Goal: Information Seeking & Learning: Learn about a topic

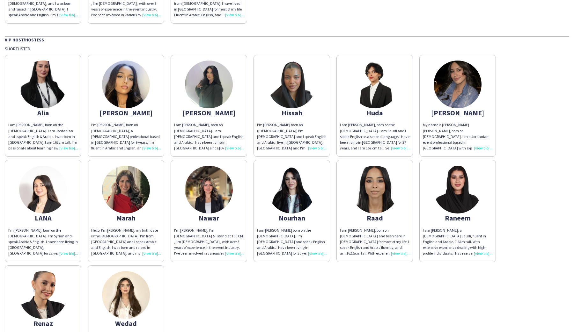
scroll to position [130, 0]
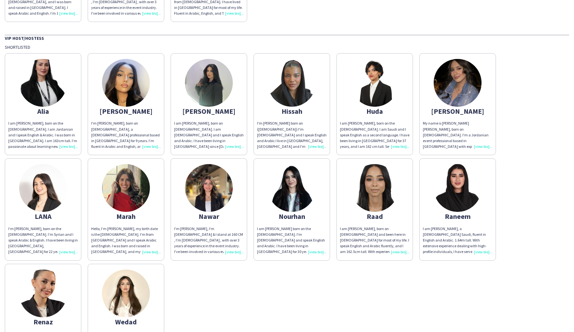
click at [133, 100] on img at bounding box center [126, 83] width 48 height 48
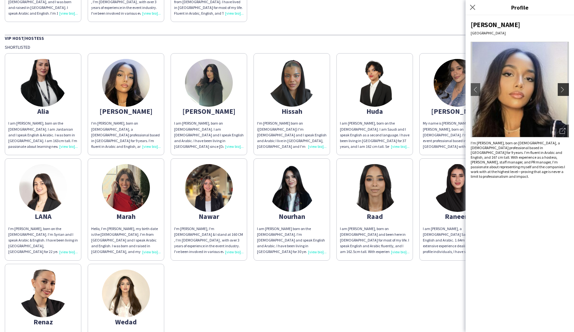
click at [563, 90] on app-icon "chevron-right" at bounding box center [564, 90] width 9 height 6
click at [564, 87] on app-icon "chevron-right" at bounding box center [564, 90] width 9 height 6
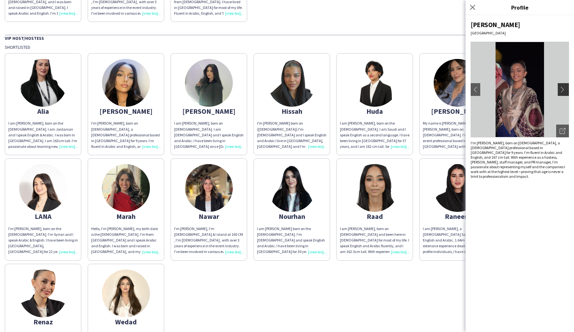
click at [564, 87] on app-icon "chevron-right" at bounding box center [564, 90] width 9 height 6
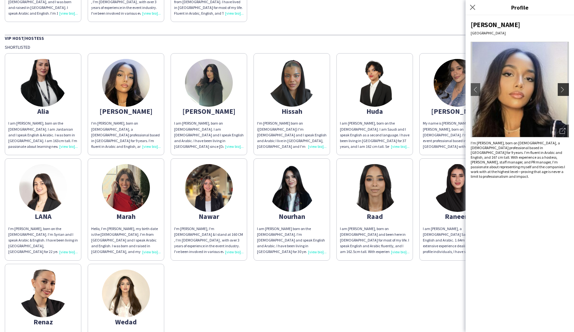
click at [564, 87] on app-icon "chevron-right" at bounding box center [564, 90] width 9 height 6
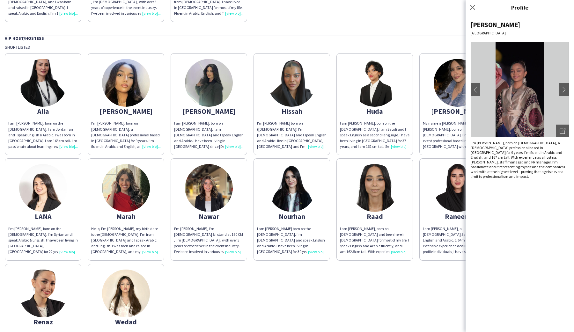
click at [232, 252] on div "I'm [PERSON_NAME], I'm [DEMOGRAPHIC_DATA] & I stand at 160 CM , I'm [DEMOGRAPHI…" at bounding box center [209, 240] width 70 height 29
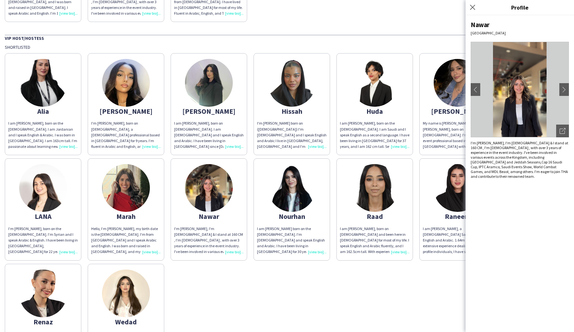
click at [473, 11] on div "Close pop-in" at bounding box center [474, 7] width 16 height 15
click at [473, 7] on icon at bounding box center [472, 7] width 6 height 6
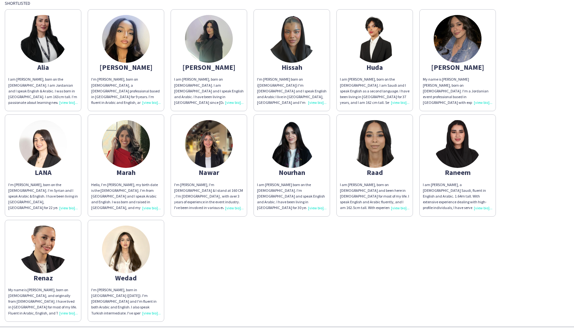
scroll to position [193, 0]
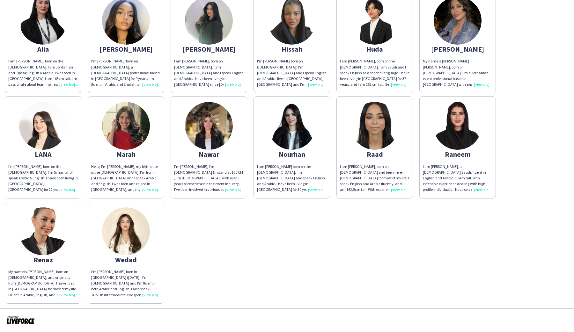
click at [480, 188] on div "I am [PERSON_NAME], a [DEMOGRAPHIC_DATA] Saudi, fluent in English and Arabic. 1…" at bounding box center [458, 178] width 70 height 29
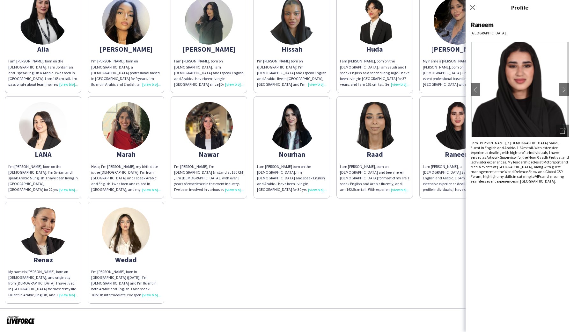
click at [412, 224] on div "[PERSON_NAME] am [PERSON_NAME], born on the [DEMOGRAPHIC_DATA]. I am Jordanian …" at bounding box center [287, 146] width 564 height 316
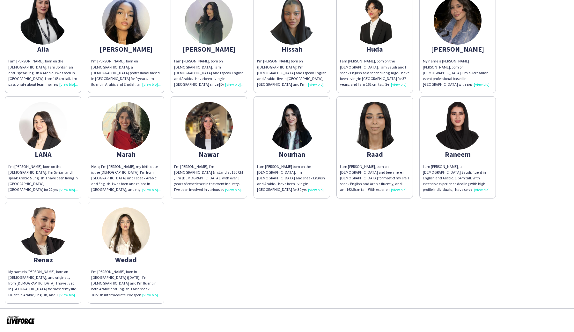
click at [152, 296] on div "I'm [PERSON_NAME], born in [GEOGRAPHIC_DATA] ([DATE]). I'm [DEMOGRAPHIC_DATA] a…" at bounding box center [126, 283] width 70 height 29
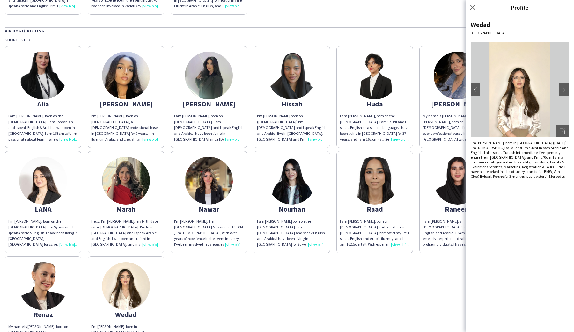
scroll to position [104, 0]
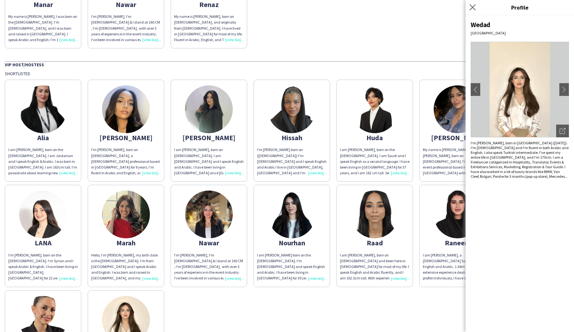
click at [469, 4] on app-icon "Close pop-in" at bounding box center [472, 7] width 9 height 9
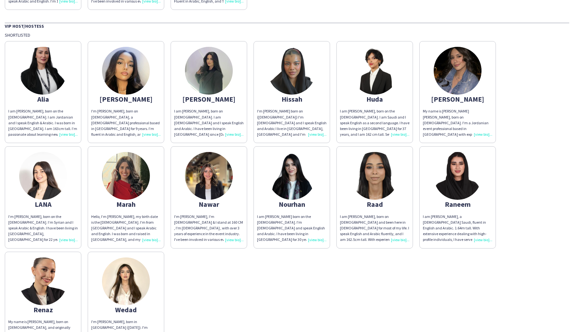
scroll to position [142, 0]
click at [480, 136] on div "My name is [PERSON_NAME] [PERSON_NAME], born on [DEMOGRAPHIC_DATA]. I'm a Jorda…" at bounding box center [458, 123] width 70 height 29
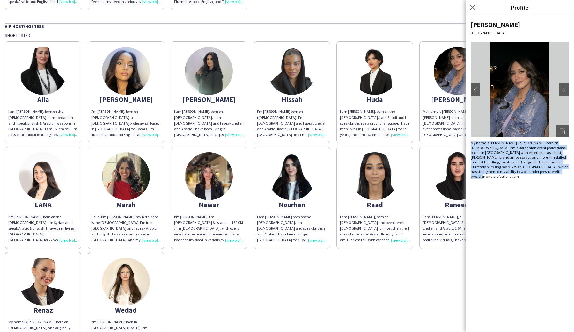
drag, startPoint x: 472, startPoint y: 144, endPoint x: 543, endPoint y: 181, distance: 80.6
click at [543, 181] on div "[PERSON_NAME] [GEOGRAPHIC_DATA] chevron-left chevron-right Open photos pop-in M…" at bounding box center [520, 173] width 108 height 317
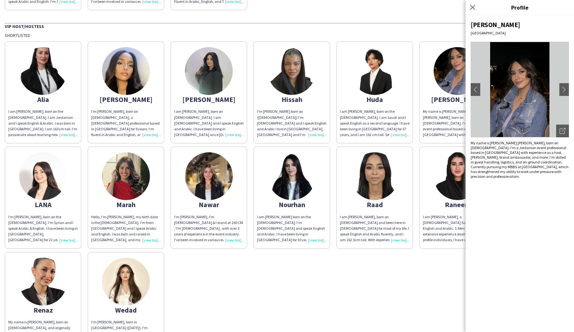
click at [543, 181] on div "[PERSON_NAME] [GEOGRAPHIC_DATA] chevron-left chevron-right Open photos pop-in M…" at bounding box center [520, 173] width 108 height 317
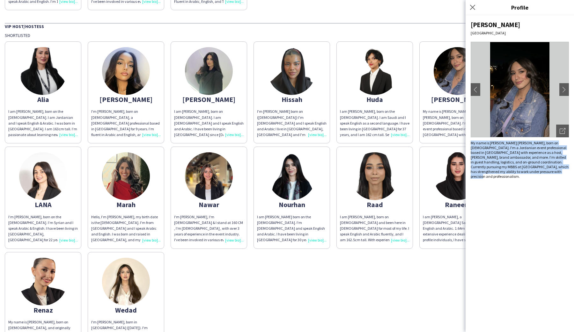
drag, startPoint x: 471, startPoint y: 142, endPoint x: 544, endPoint y: 176, distance: 80.7
click at [546, 178] on div "[PERSON_NAME] [GEOGRAPHIC_DATA] chevron-left chevron-right Open photos pop-in M…" at bounding box center [520, 173] width 108 height 317
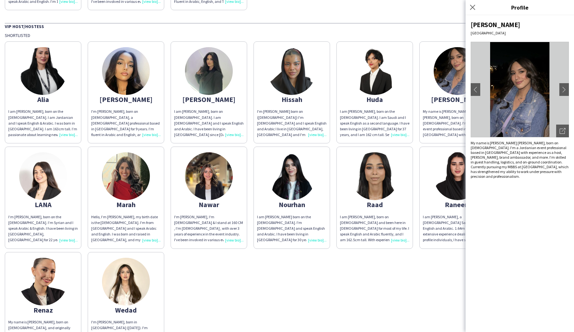
drag, startPoint x: 540, startPoint y: 174, endPoint x: 532, endPoint y: 170, distance: 9.0
click at [540, 173] on div "My name is [PERSON_NAME] [PERSON_NAME], born on [DEMOGRAPHIC_DATA]. I'm a Jorda…" at bounding box center [520, 160] width 98 height 38
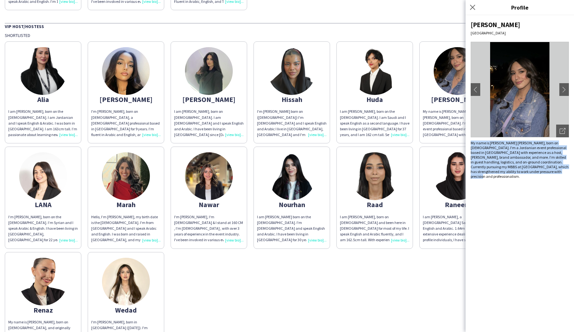
drag, startPoint x: 472, startPoint y: 144, endPoint x: 548, endPoint y: 179, distance: 84.2
click at [548, 180] on div "[PERSON_NAME] [GEOGRAPHIC_DATA] chevron-left chevron-right Open photos pop-in M…" at bounding box center [520, 173] width 108 height 317
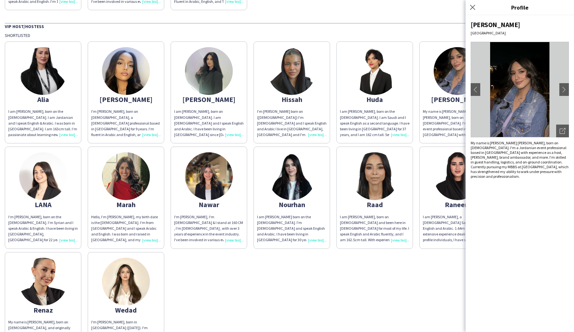
click at [543, 164] on div "My name is [PERSON_NAME] [PERSON_NAME], born on [DEMOGRAPHIC_DATA]. I'm a Jorda…" at bounding box center [520, 160] width 98 height 38
click at [473, 7] on icon at bounding box center [472, 7] width 6 height 6
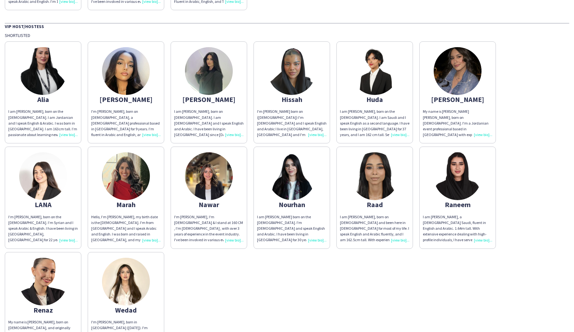
click at [395, 135] on div "I am [PERSON_NAME], born on the [DEMOGRAPHIC_DATA]. I am Saudi and I speak Engl…" at bounding box center [375, 123] width 70 height 29
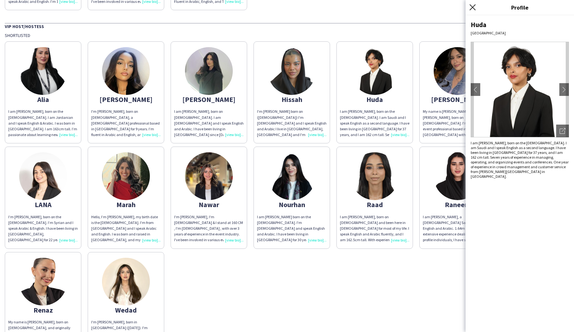
click at [473, 9] on icon "Close pop-in" at bounding box center [472, 7] width 6 height 6
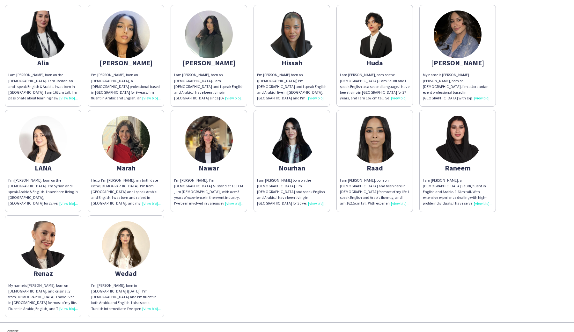
scroll to position [180, 0]
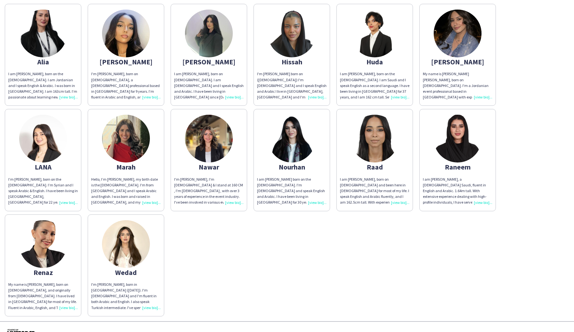
click at [66, 307] on div "My name is [PERSON_NAME], born on [DEMOGRAPHIC_DATA], and originally from [DEMO…" at bounding box center [43, 296] width 70 height 29
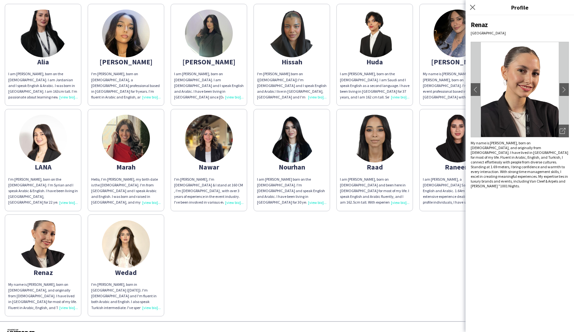
click at [473, 9] on icon "Close pop-in" at bounding box center [472, 7] width 5 height 5
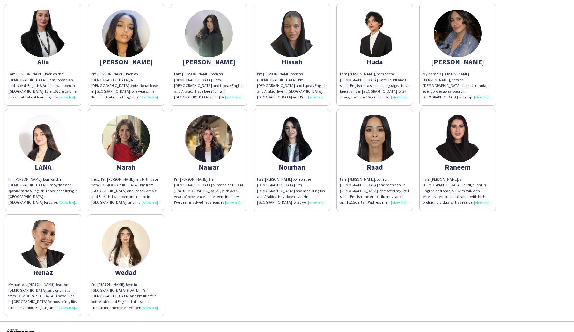
click at [153, 98] on div "I'm [PERSON_NAME], born on [DEMOGRAPHIC_DATA], a [DEMOGRAPHIC_DATA] professiona…" at bounding box center [126, 85] width 70 height 29
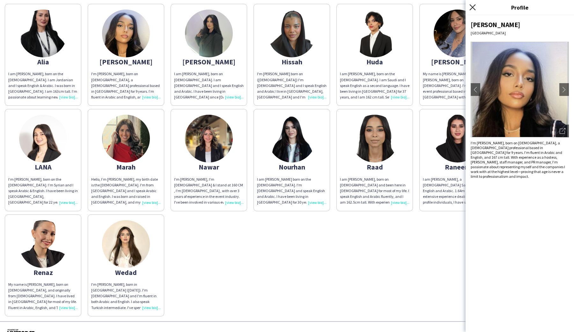
click at [473, 9] on icon at bounding box center [472, 7] width 6 height 6
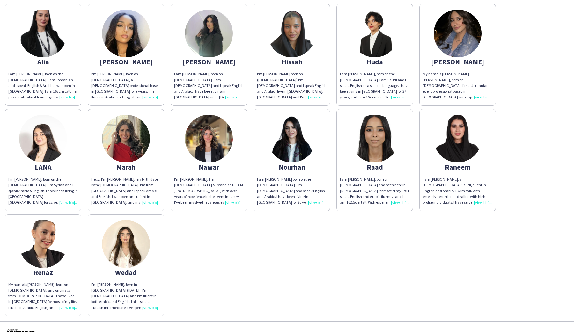
click at [485, 203] on div "I am [PERSON_NAME], a [DEMOGRAPHIC_DATA] Saudi, fluent in English and Arabic. 1…" at bounding box center [458, 191] width 70 height 29
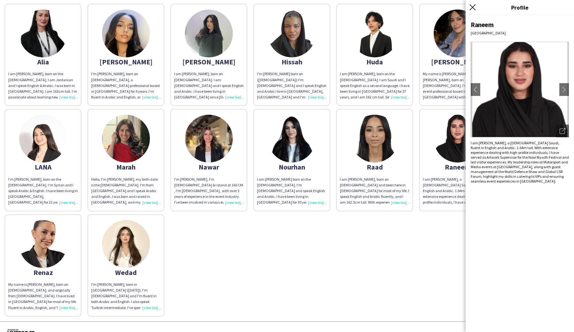
click at [473, 9] on icon "Close pop-in" at bounding box center [472, 7] width 6 height 6
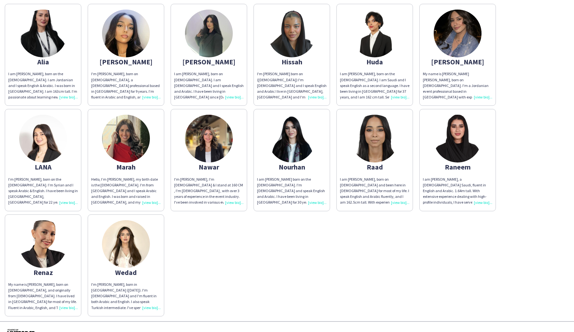
click at [133, 42] on img at bounding box center [126, 34] width 48 height 48
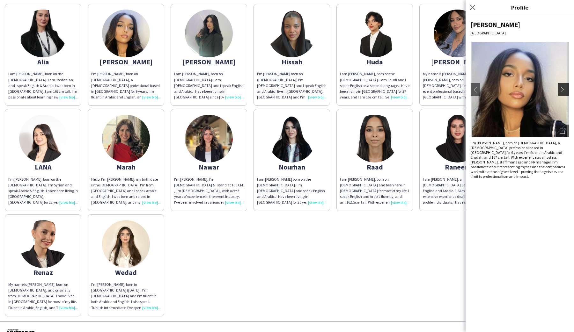
click at [566, 93] on button "chevron-right" at bounding box center [564, 89] width 13 height 13
click at [493, 153] on div "I'm [PERSON_NAME], born on [DEMOGRAPHIC_DATA], a [DEMOGRAPHIC_DATA] professiona…" at bounding box center [520, 160] width 98 height 38
click at [493, 155] on div "I'm [PERSON_NAME], born on [DEMOGRAPHIC_DATA], a [DEMOGRAPHIC_DATA] professiona…" at bounding box center [520, 160] width 98 height 38
click at [474, 8] on icon "Close pop-in" at bounding box center [472, 7] width 6 height 6
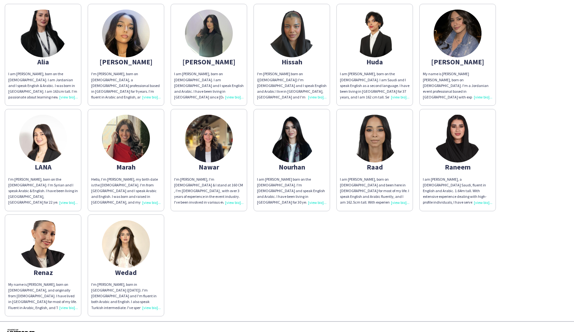
click at [401, 97] on div "I am [PERSON_NAME], born on the [DEMOGRAPHIC_DATA]. I am Saudi and I speak Engl…" at bounding box center [375, 85] width 70 height 29
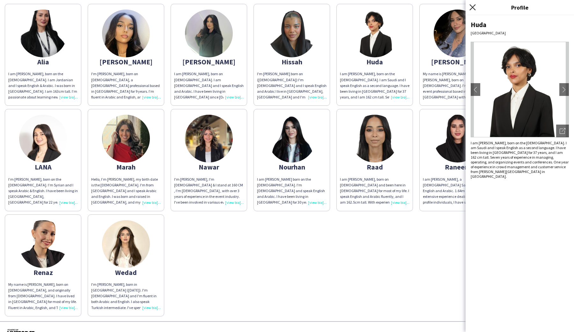
click at [471, 8] on icon at bounding box center [472, 7] width 6 height 6
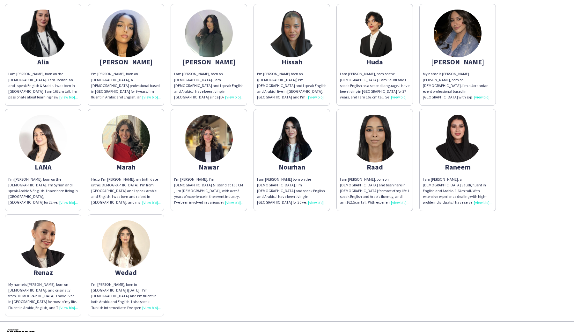
click at [62, 312] on app-share-pages-crew-card "Renaz My name is [PERSON_NAME], born on [DEMOGRAPHIC_DATA], and originally from…" at bounding box center [43, 266] width 77 height 102
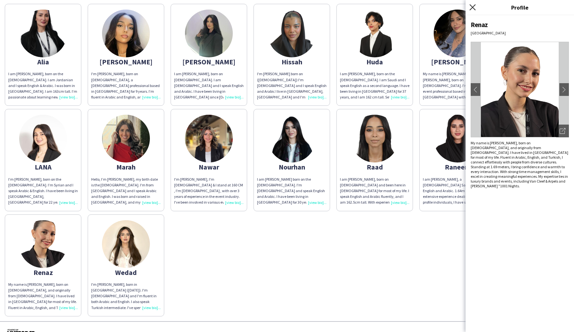
click at [472, 9] on icon "Close pop-in" at bounding box center [472, 7] width 6 height 6
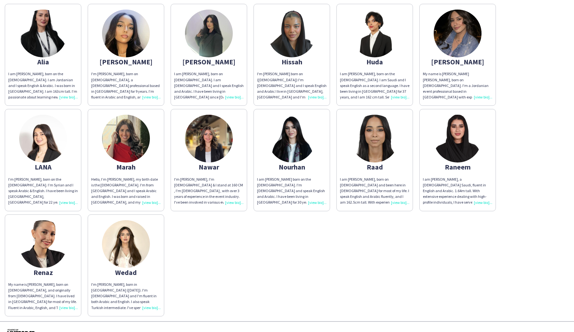
click at [63, 193] on div "I’m [PERSON_NAME], born on the [DEMOGRAPHIC_DATA]. I’m Syrian and I speak Arabi…" at bounding box center [43, 191] width 70 height 29
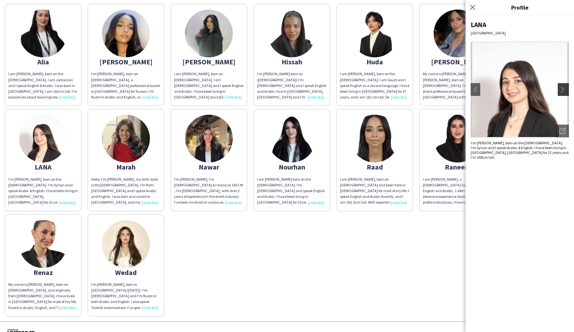
click at [567, 90] on app-icon "chevron-right" at bounding box center [564, 90] width 9 height 6
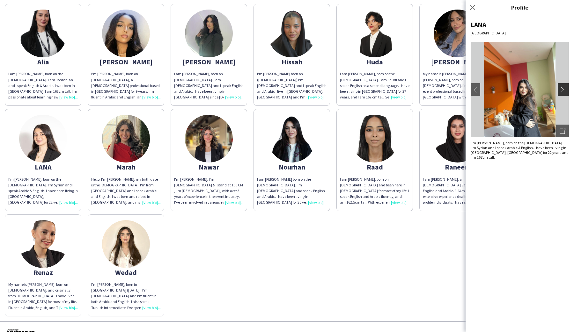
click at [562, 86] on button "chevron-right" at bounding box center [564, 89] width 13 height 13
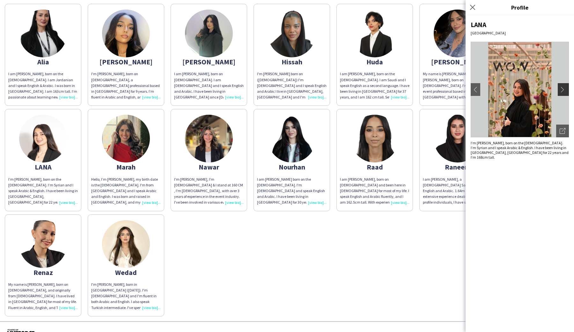
click at [562, 86] on button "chevron-right" at bounding box center [564, 89] width 13 height 13
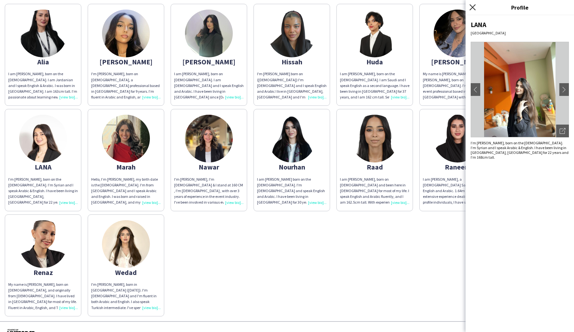
click at [472, 9] on icon "Close pop-in" at bounding box center [472, 7] width 6 height 6
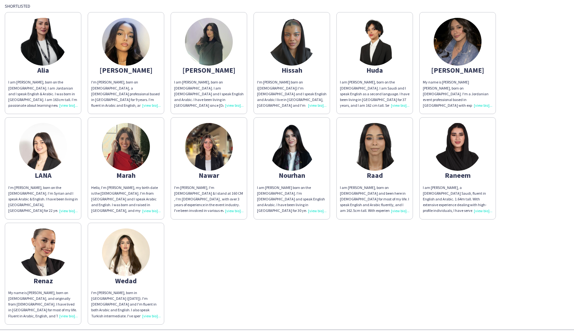
scroll to position [193, 0]
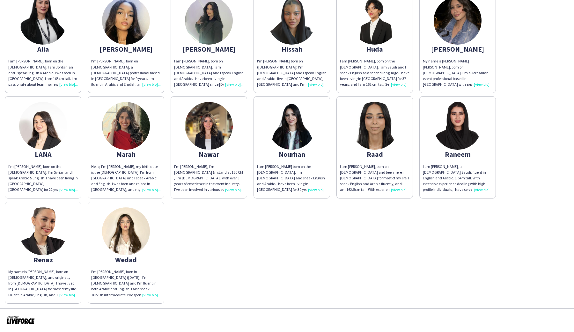
click at [62, 295] on div "My name is [PERSON_NAME], born on [DEMOGRAPHIC_DATA], and originally from [DEMO…" at bounding box center [43, 283] width 70 height 29
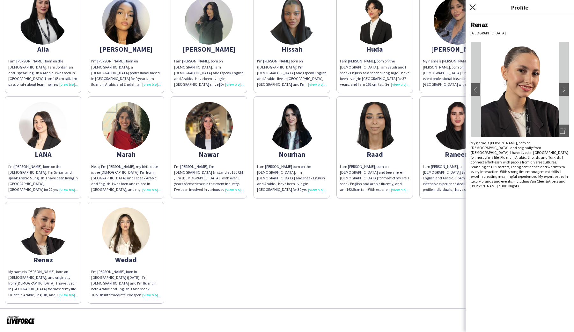
click at [473, 9] on icon "Close pop-in" at bounding box center [472, 7] width 6 height 6
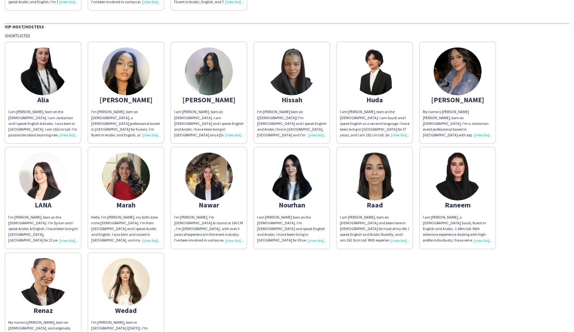
scroll to position [153, 0]
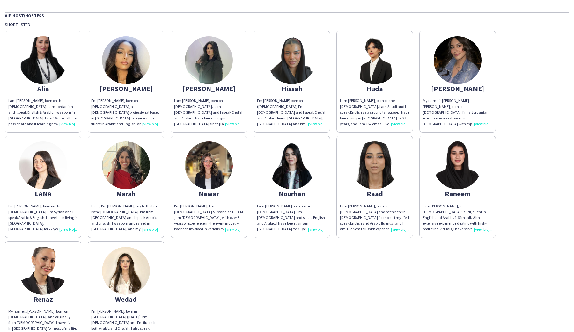
click at [121, 81] on img at bounding box center [126, 60] width 48 height 48
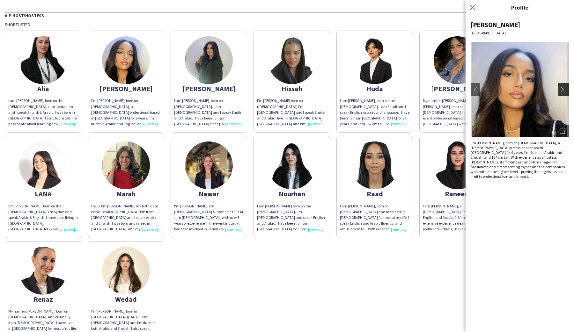
click at [564, 92] on app-icon "chevron-right" at bounding box center [564, 90] width 9 height 6
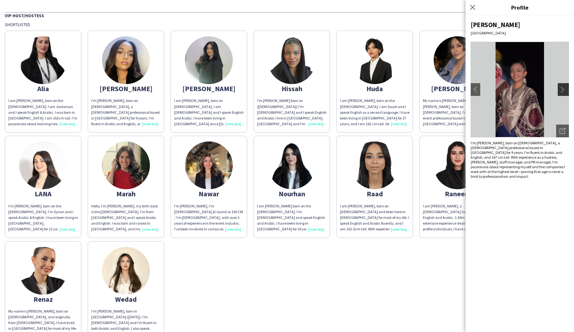
click at [564, 92] on app-icon "chevron-right" at bounding box center [564, 90] width 9 height 6
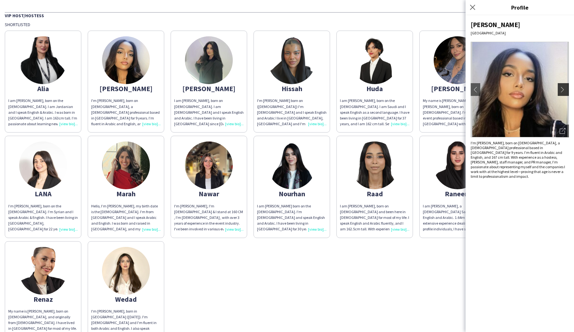
click at [564, 92] on app-icon "chevron-right" at bounding box center [564, 90] width 9 height 6
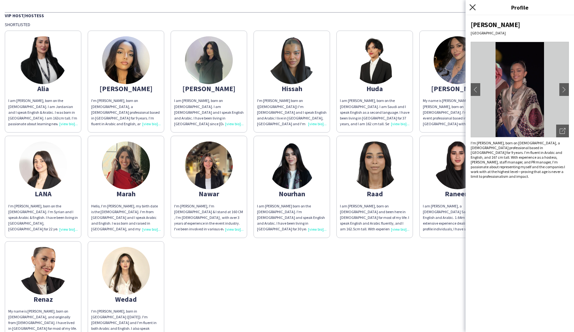
click at [473, 5] on icon "Close pop-in" at bounding box center [472, 7] width 6 height 6
